Goal: Task Accomplishment & Management: Use online tool/utility

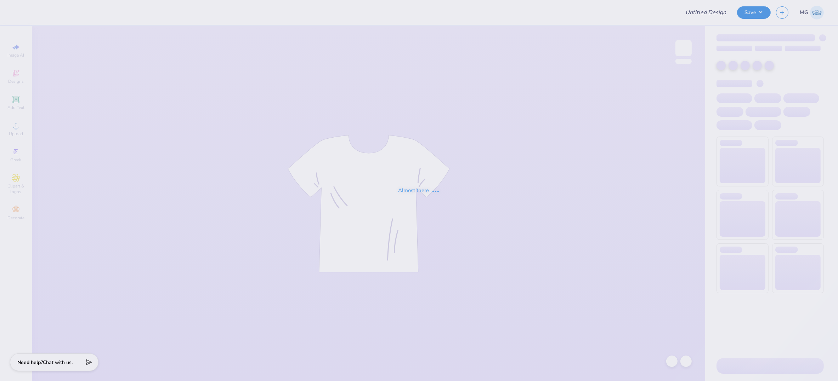
type input "WRC Whale Day"
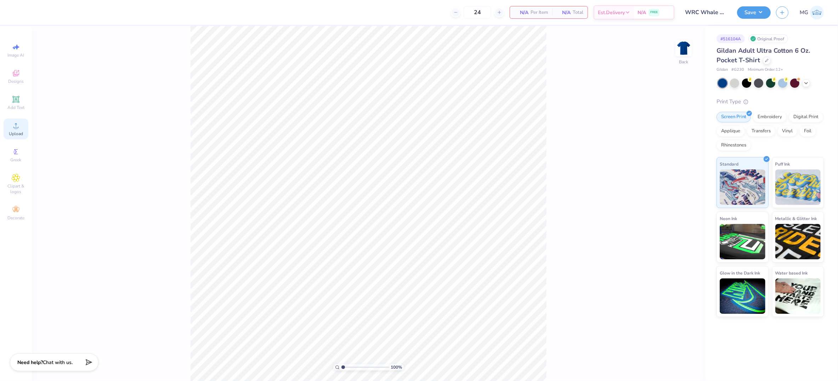
click at [23, 127] on div "Upload" at bounding box center [16, 129] width 25 height 21
click at [672, 173] on input "3.44" at bounding box center [672, 172] width 25 height 10
type input "3.50"
type input "2.34"
click at [559, 180] on div "100 % Back W 3.50 3.50 " H 2.34 2.34 " Max Pocket Size Center Middle Top Bottom" at bounding box center [368, 203] width 673 height 355
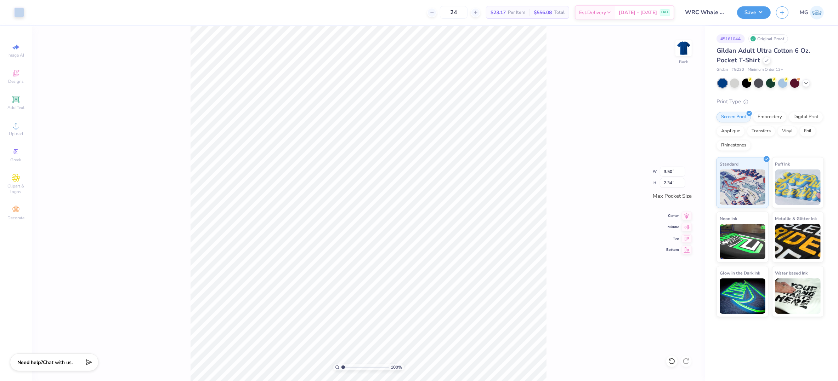
drag, startPoint x: 574, startPoint y: 93, endPoint x: 548, endPoint y: 92, distance: 26.2
click at [572, 93] on div "100 % Back W 3.50 3.50 " H 2.34 2.34 " Max Pocket Size Center Middle Top Bottom" at bounding box center [368, 203] width 673 height 355
click at [17, 132] on span "Upload" at bounding box center [16, 134] width 14 height 6
click at [672, 170] on input "3.44" at bounding box center [672, 172] width 25 height 10
type input "3.50"
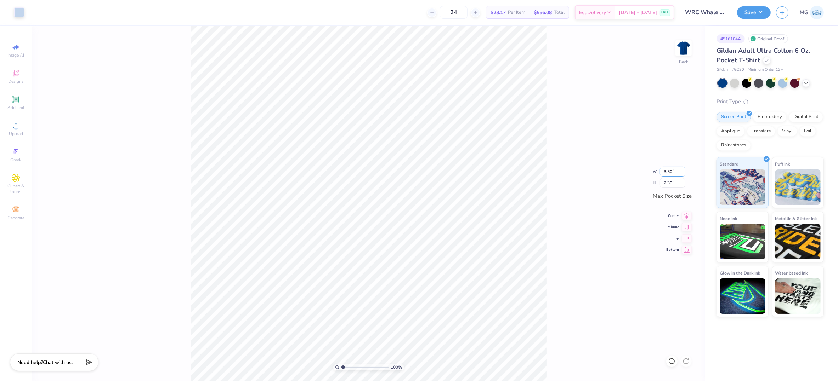
type input "2.34"
click at [556, 187] on div "100 % Back W 3.50 3.50 " H 2.34 2.34 " Max Pocket Size Center Middle Top Bottom" at bounding box center [368, 203] width 673 height 355
click at [686, 45] on img at bounding box center [683, 48] width 28 height 28
drag, startPoint x: 50, startPoint y: 115, endPoint x: 43, endPoint y: 118, distance: 7.1
click at [50, 116] on div "100 % Front" at bounding box center [368, 203] width 673 height 355
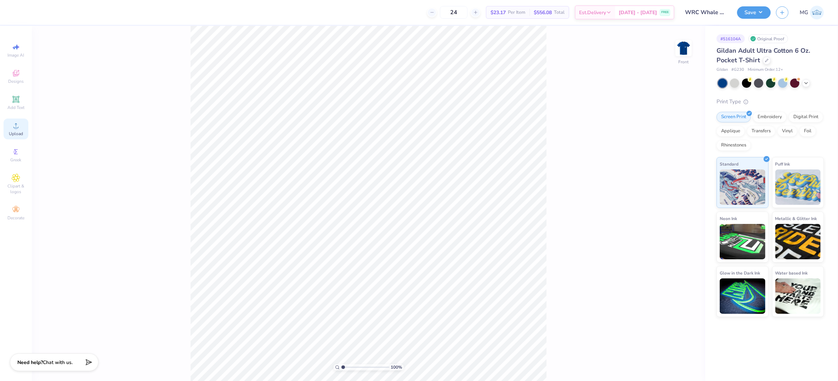
click at [16, 135] on span "Upload" at bounding box center [16, 134] width 14 height 6
click at [674, 171] on input "15.00" at bounding box center [678, 171] width 25 height 10
type input "12.00"
type input "10.31"
type input "8.84"
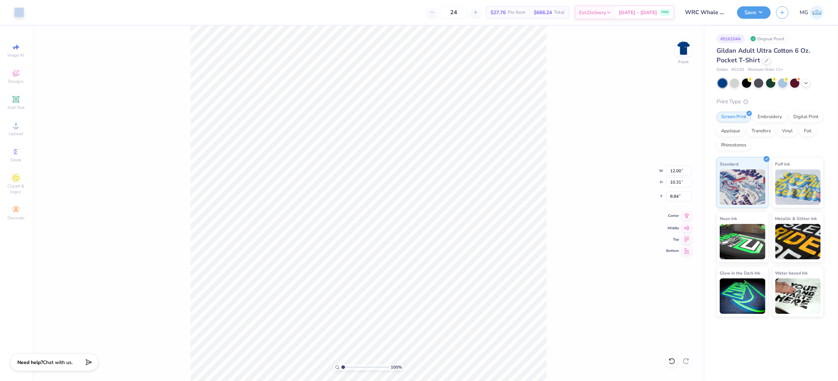
click at [686, 216] on icon at bounding box center [686, 216] width 10 height 8
click at [675, 195] on input "8.84" at bounding box center [678, 197] width 25 height 10
click at [678, 196] on input "8.84" at bounding box center [678, 197] width 25 height 10
type input "8"
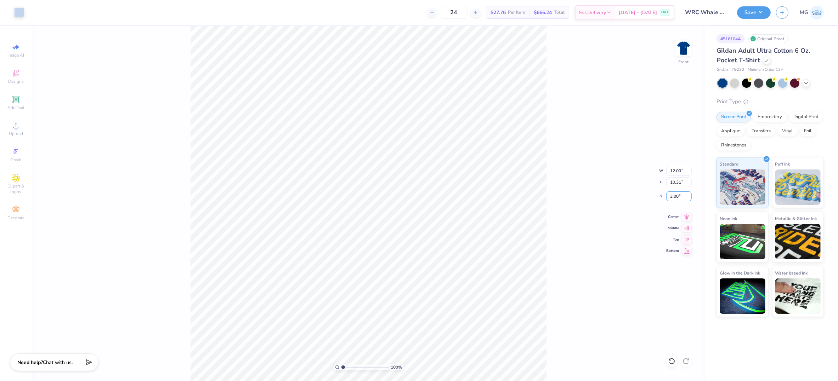
type input "3.00"
click at [606, 75] on div "100 % Front W 12.00 12.00 " H 10.31 10.31 " Y 3.00 3.00 " Center Middle Top Bot…" at bounding box center [368, 203] width 673 height 355
click at [760, 10] on button "Save" at bounding box center [754, 11] width 34 height 12
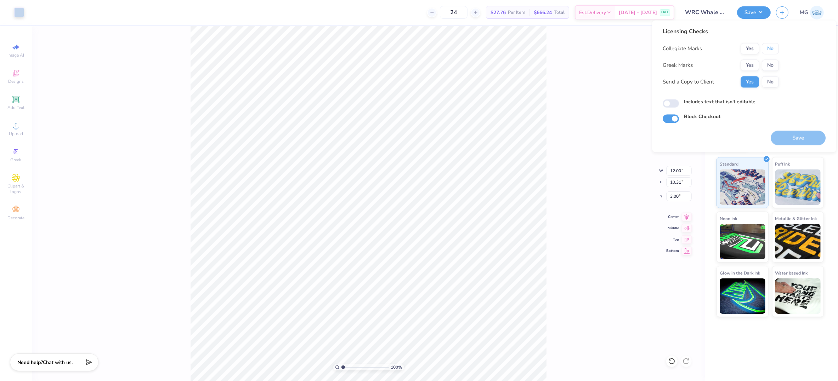
drag, startPoint x: 769, startPoint y: 45, endPoint x: 772, endPoint y: 58, distance: 12.9
click at [769, 45] on button "No" at bounding box center [769, 48] width 17 height 11
click at [772, 66] on button "No" at bounding box center [769, 65] width 17 height 11
click at [719, 101] on label "Includes text that isn't editable" at bounding box center [720, 101] width 72 height 7
click at [679, 101] on input "Includes text that isn't editable" at bounding box center [670, 103] width 16 height 8
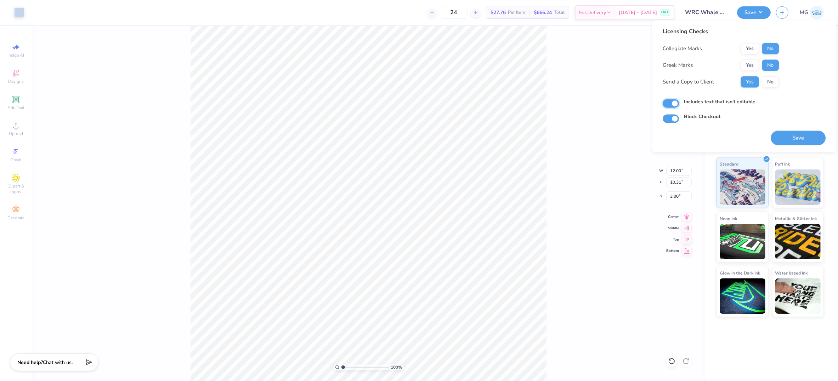
checkbox input "true"
click at [554, 123] on div "100 % Front W 12.00 12.00 " H 10.31 10.31 " Y 3.00 3.00 " Center Middle Top Bot…" at bounding box center [368, 203] width 673 height 355
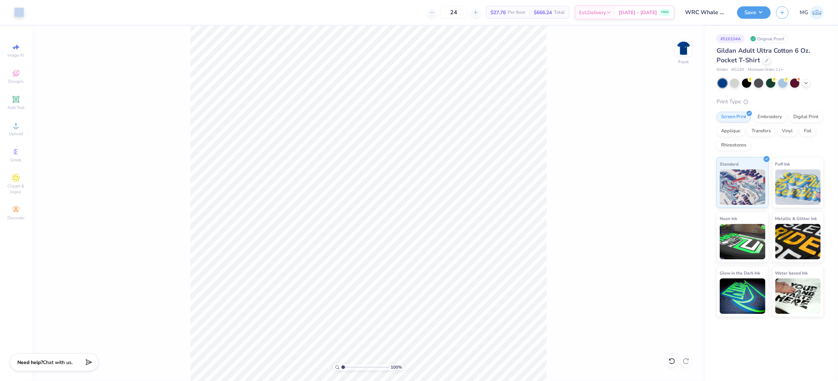
click at [564, 82] on div "100 % Front" at bounding box center [368, 203] width 673 height 355
click at [684, 53] on img at bounding box center [683, 48] width 28 height 28
click at [82, 169] on div "100 % Back" at bounding box center [368, 203] width 673 height 355
click at [12, 132] on span "Upload" at bounding box center [16, 134] width 14 height 6
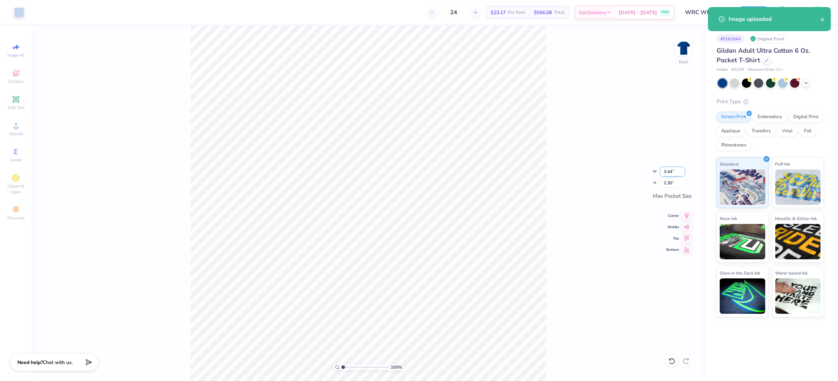
click at [674, 170] on input "3.44" at bounding box center [672, 172] width 25 height 10
type input "3.50"
type input "2.34"
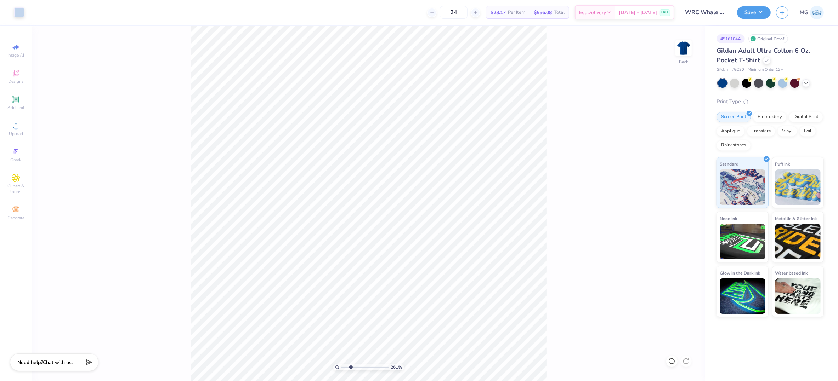
click at [350, 366] on input "range" at bounding box center [365, 367] width 48 height 6
drag, startPoint x: 350, startPoint y: 366, endPoint x: 337, endPoint y: 360, distance: 14.4
type input "1"
click at [341, 364] on input "range" at bounding box center [365, 367] width 48 height 6
click at [609, 167] on div "100 % Back" at bounding box center [368, 203] width 673 height 355
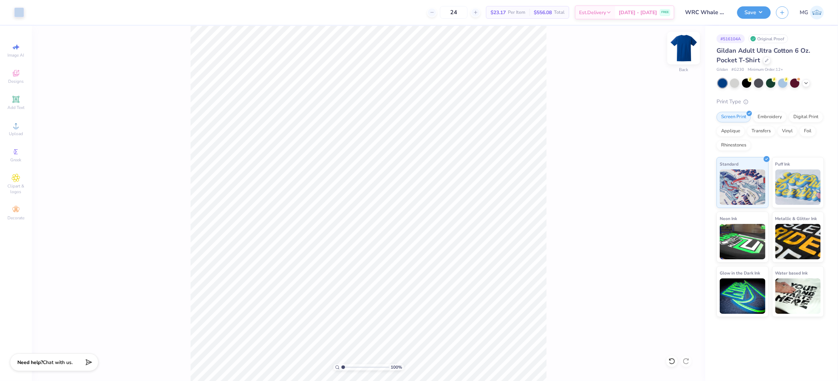
click at [682, 48] on img at bounding box center [683, 48] width 28 height 28
click at [78, 131] on div "100 % Front" at bounding box center [368, 203] width 673 height 355
click at [17, 132] on span "Upload" at bounding box center [16, 134] width 14 height 6
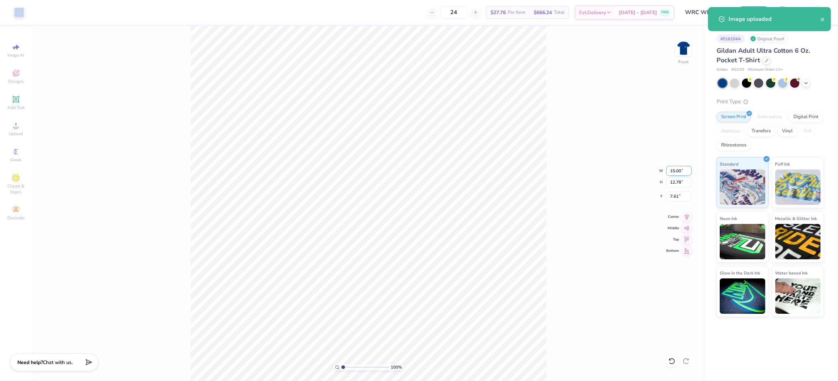
click at [675, 170] on input "15.00" at bounding box center [678, 171] width 25 height 10
type input "12.00"
type input "10.22"
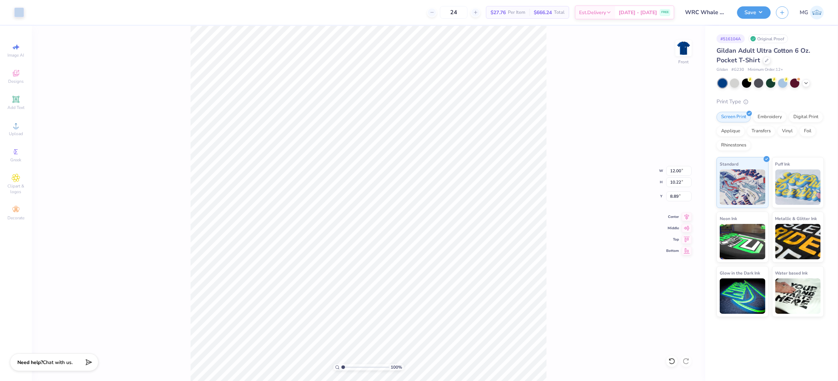
click at [551, 182] on div "100 % Front W 12.00 12.00 " H 10.22 10.22 " Y 8.89 8.89 " Center Middle Top Bot…" at bounding box center [368, 203] width 673 height 355
click at [678, 197] on input "8.89" at bounding box center [678, 197] width 25 height 10
type input "8"
type input "3.00"
drag, startPoint x: 580, startPoint y: 210, endPoint x: 549, endPoint y: 184, distance: 40.7
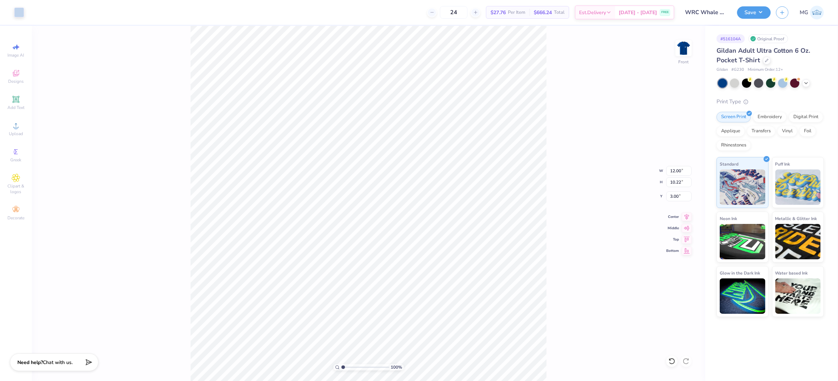
click at [580, 210] on div "100 % Front W 12.00 12.00 " H 10.22 10.22 " Y 3.00 3.00 " Center Middle Top Bot…" at bounding box center [368, 203] width 673 height 355
click at [556, 119] on div "100 % Front W 12.00 12.00 " H 10.22 10.22 " Y 3.00 3.00 " Center Middle Top Bot…" at bounding box center [368, 203] width 673 height 355
click at [679, 48] on img at bounding box center [683, 48] width 28 height 28
click at [566, 140] on div "100 % Back W 3.50 3.50 " H 2.34 2.34 " Max Pocket Size Center Middle Top Bottom" at bounding box center [368, 203] width 673 height 355
click at [765, 16] on button "Save" at bounding box center [754, 11] width 34 height 12
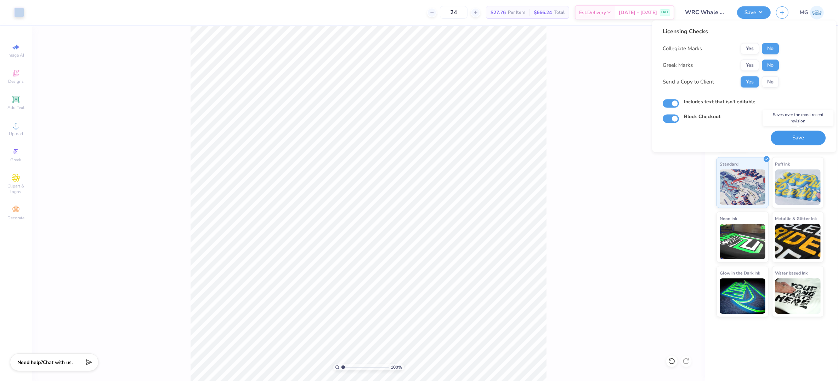
click at [798, 135] on button "Save" at bounding box center [797, 138] width 55 height 15
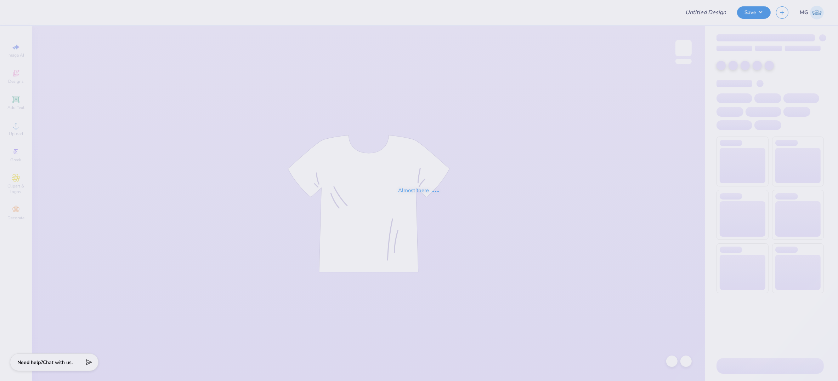
type input "Texas V"
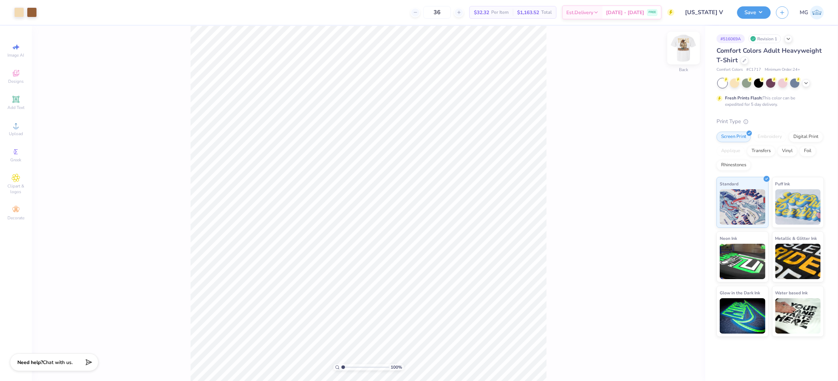
click at [680, 46] on img at bounding box center [683, 48] width 28 height 28
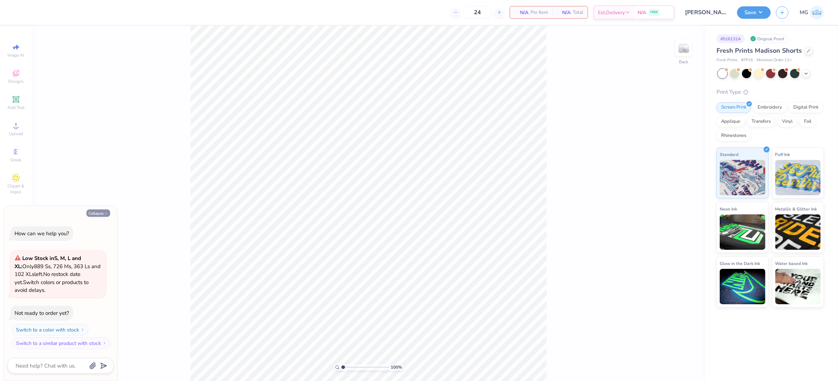
click at [89, 212] on button "Collapse" at bounding box center [98, 213] width 24 height 7
type textarea "x"
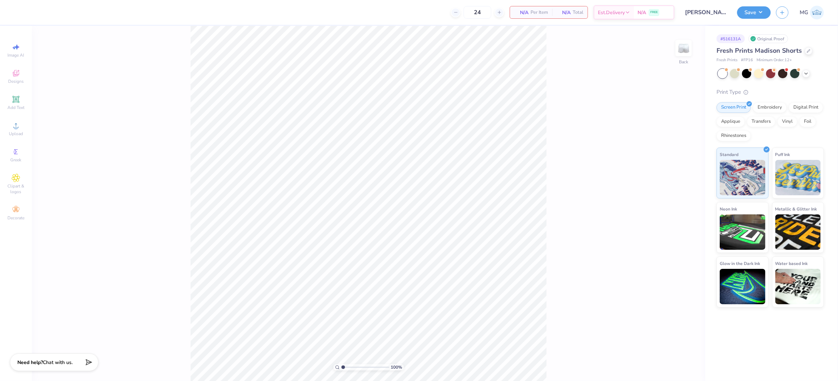
click at [584, 87] on div "100 % Back" at bounding box center [368, 203] width 673 height 355
click at [23, 131] on span "Upload" at bounding box center [16, 134] width 14 height 6
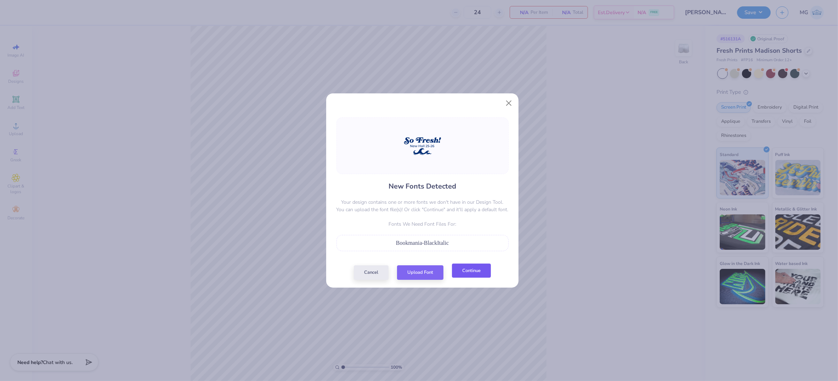
click at [466, 276] on button "Continue" at bounding box center [471, 271] width 39 height 15
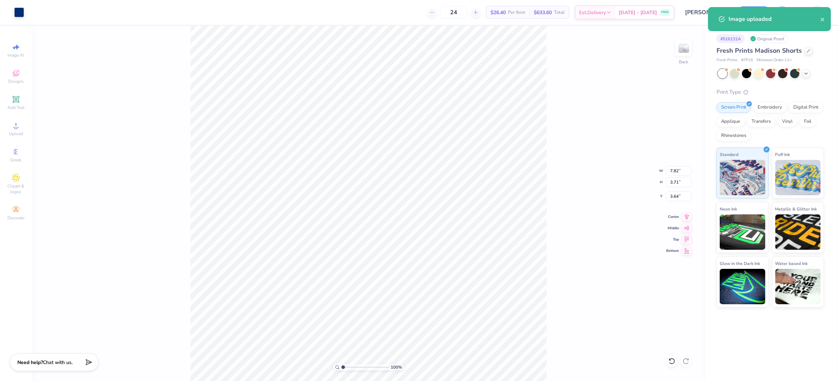
type input "5.05"
type input "2.39"
type input "1.62"
click at [678, 172] on input "5.05" at bounding box center [678, 171] width 25 height 10
type input "5"
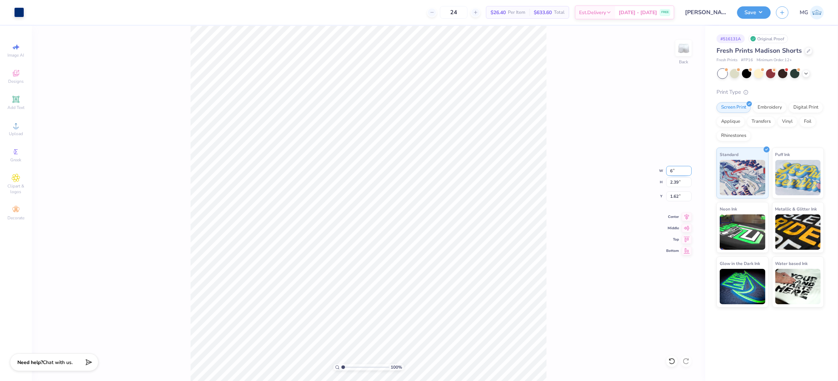
type input "6.00"
type input "2.85"
type input "1.40"
type input "5.30"
type input "2.52"
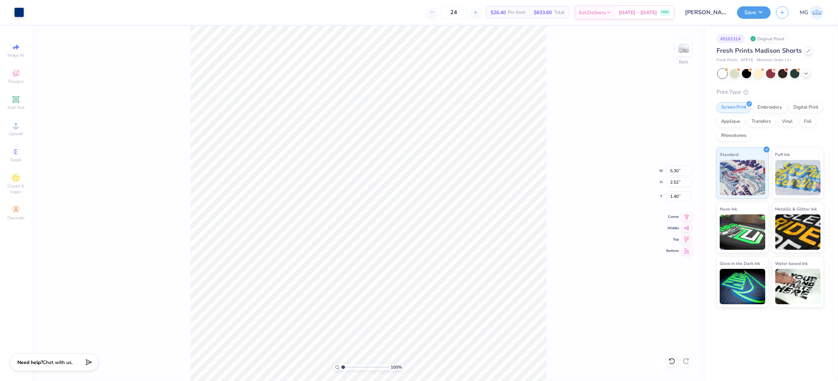
type input "1.16"
click at [677, 170] on input "5.30" at bounding box center [678, 171] width 25 height 10
type input "5.00"
type input "2.37"
type input "1.23"
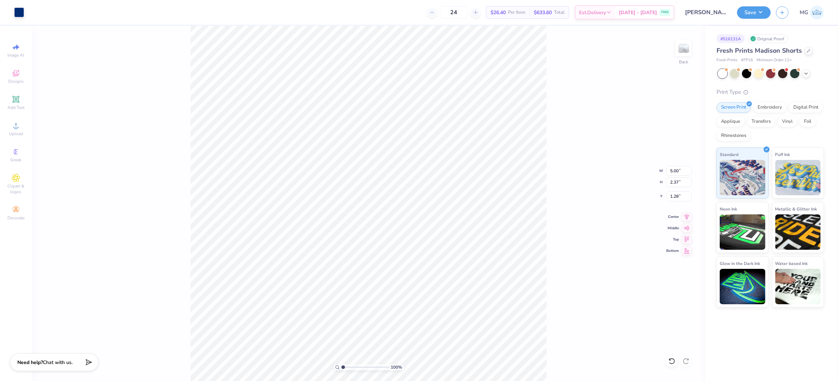
type input "1.44"
type input "4.47"
type input "2.12"
type input "1.11"
click at [678, 170] on input "4.47" at bounding box center [678, 171] width 25 height 10
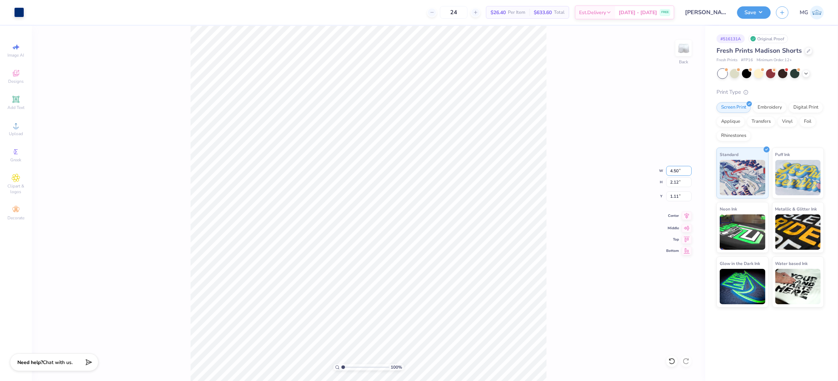
type input "4.50"
type input "2.14"
type input "1.23"
drag, startPoint x: 586, startPoint y: 58, endPoint x: 575, endPoint y: 60, distance: 11.6
click at [586, 58] on div "100 % Back W 4.50 4.50 " H 2.14 2.14 " Y 1.23 1.23 " Center Middle Top Bottom" at bounding box center [368, 203] width 673 height 355
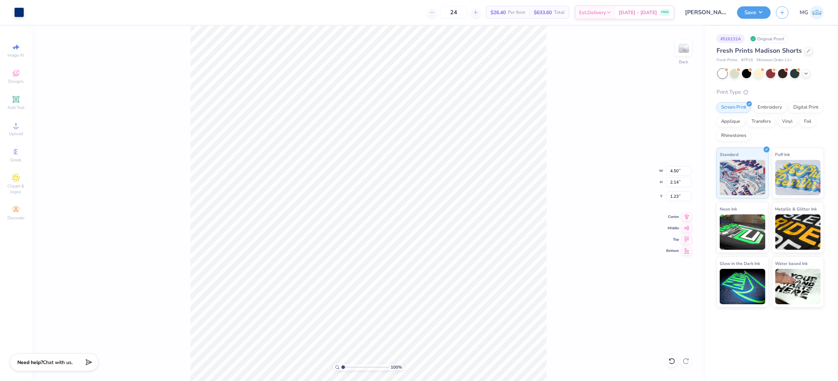
click at [586, 110] on div "100 % Back W 4.50 4.50 " H 2.14 2.14 " Y 1.23 1.23 " Center Middle Top Bottom" at bounding box center [368, 203] width 673 height 355
click at [586, 108] on div "100 % Back W 4.50 H 2.14 Y 1.23 Center Middle Top Bottom" at bounding box center [368, 203] width 673 height 355
click at [555, 119] on div "100 % Back" at bounding box center [368, 203] width 673 height 355
click at [676, 196] on input "1.23" at bounding box center [678, 197] width 25 height 10
click at [679, 196] on input "1.23" at bounding box center [678, 197] width 25 height 10
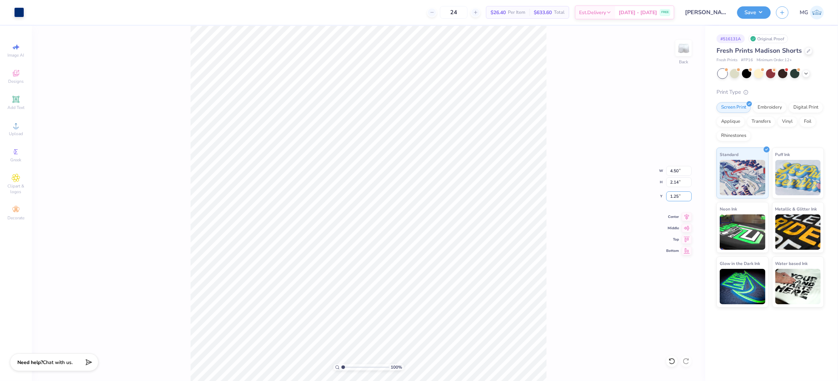
type input "1.25"
click at [754, 12] on button "Save" at bounding box center [754, 11] width 34 height 12
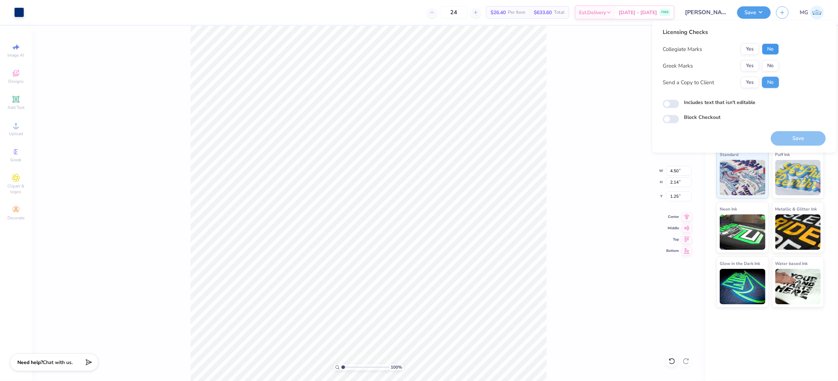
click at [767, 49] on button "No" at bounding box center [769, 49] width 17 height 11
click at [770, 63] on button "No" at bounding box center [769, 65] width 17 height 11
click at [752, 82] on button "Yes" at bounding box center [749, 82] width 18 height 11
click at [703, 102] on label "Includes text that isn't editable" at bounding box center [720, 102] width 72 height 7
click at [679, 102] on input "Includes text that isn't editable" at bounding box center [670, 104] width 16 height 8
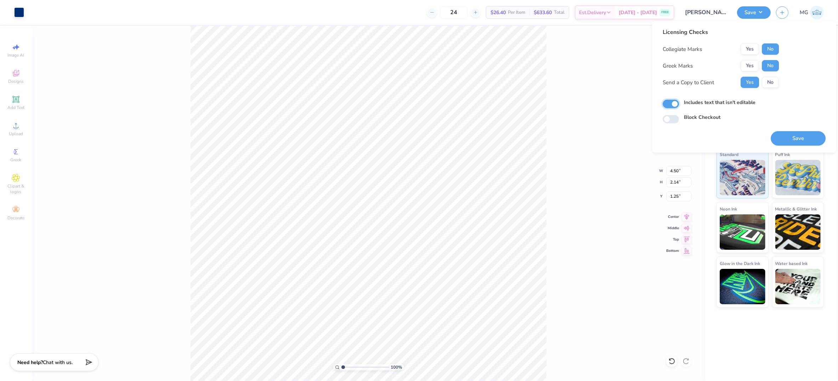
checkbox input "true"
click at [804, 141] on button "Save" at bounding box center [797, 138] width 55 height 15
